Goal: Task Accomplishment & Management: Complete application form

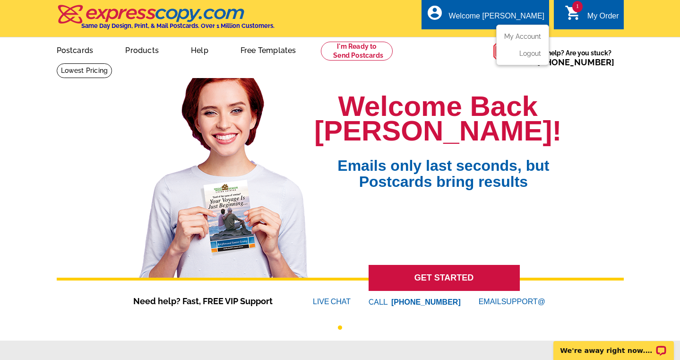
click at [492, 12] on div "Welcome [PERSON_NAME]" at bounding box center [496, 18] width 95 height 13
click at [521, 34] on link "My Account" at bounding box center [521, 36] width 41 height 9
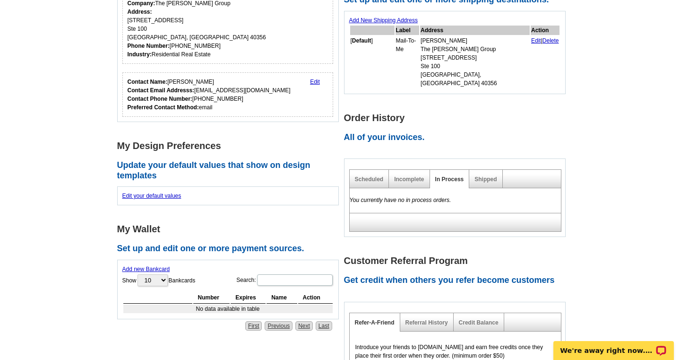
scroll to position [268, 0]
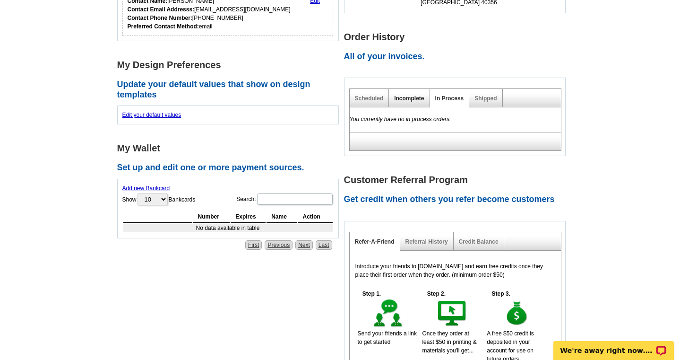
click at [408, 95] on link "Incomplete" at bounding box center [409, 98] width 30 height 7
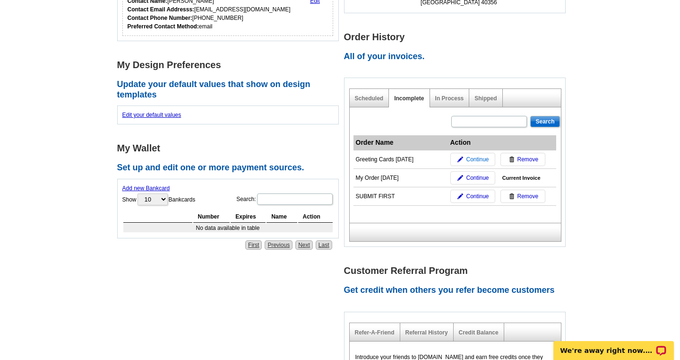
click at [460, 153] on link "Continue" at bounding box center [472, 159] width 45 height 13
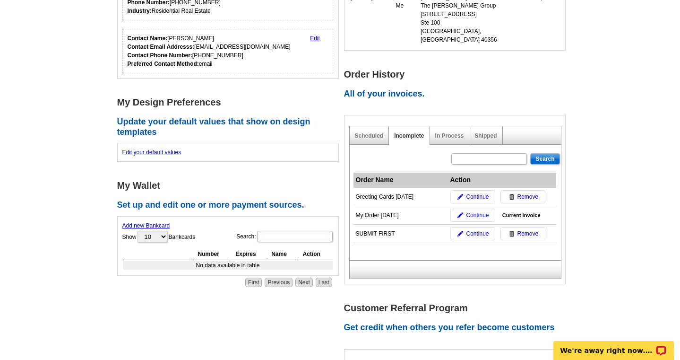
click at [483, 131] on div "Shipped" at bounding box center [485, 135] width 33 height 18
click at [483, 132] on link "Shipped" at bounding box center [486, 135] width 22 height 7
